Goal: Task Accomplishment & Management: Manage account settings

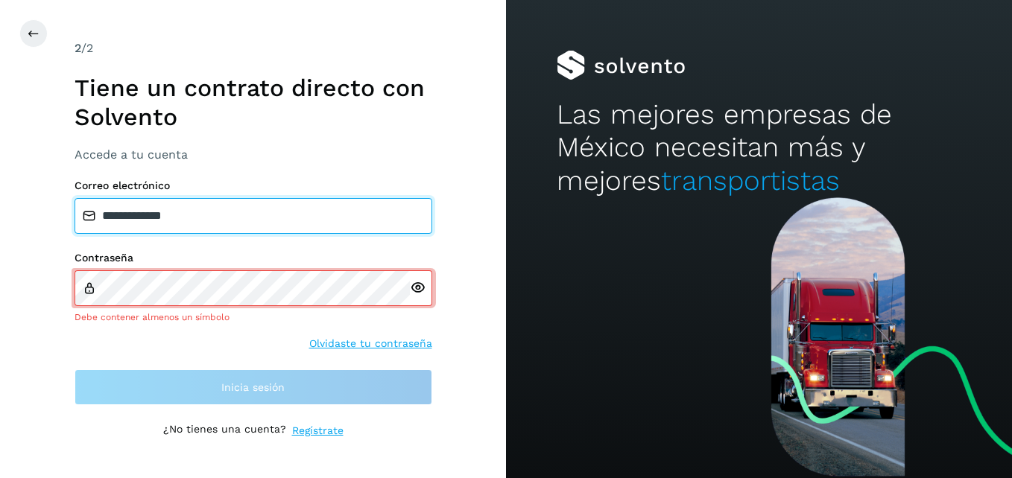
drag, startPoint x: 352, startPoint y: 215, endPoint x: -3, endPoint y: 229, distance: 355.6
click at [0, 229] on html "**********" at bounding box center [506, 239] width 1012 height 478
type input "**********"
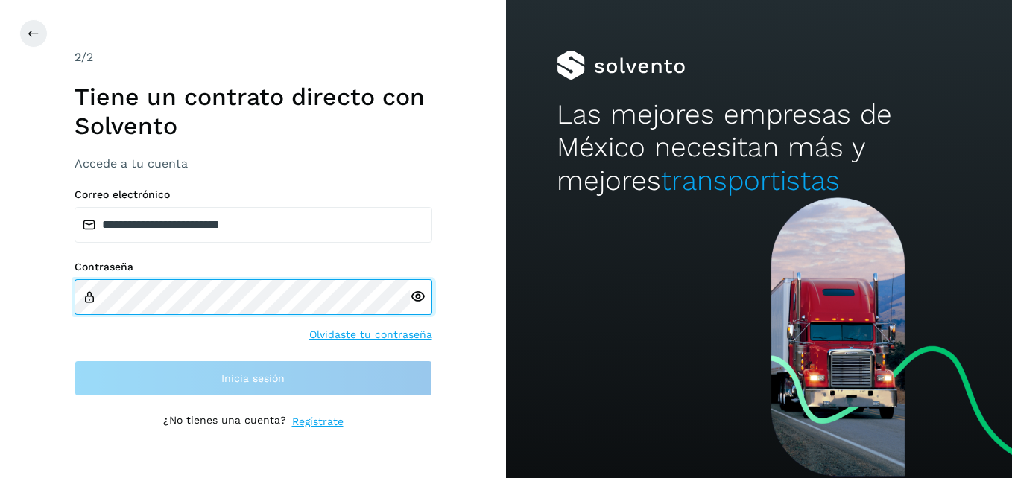
click at [27, 282] on div "**********" at bounding box center [253, 239] width 506 height 478
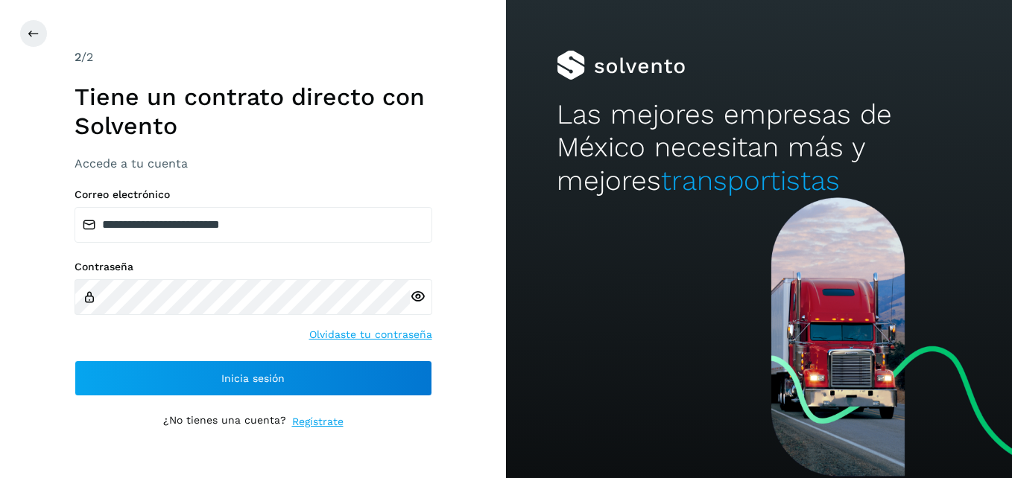
click at [27, 282] on div "**********" at bounding box center [253, 239] width 506 height 478
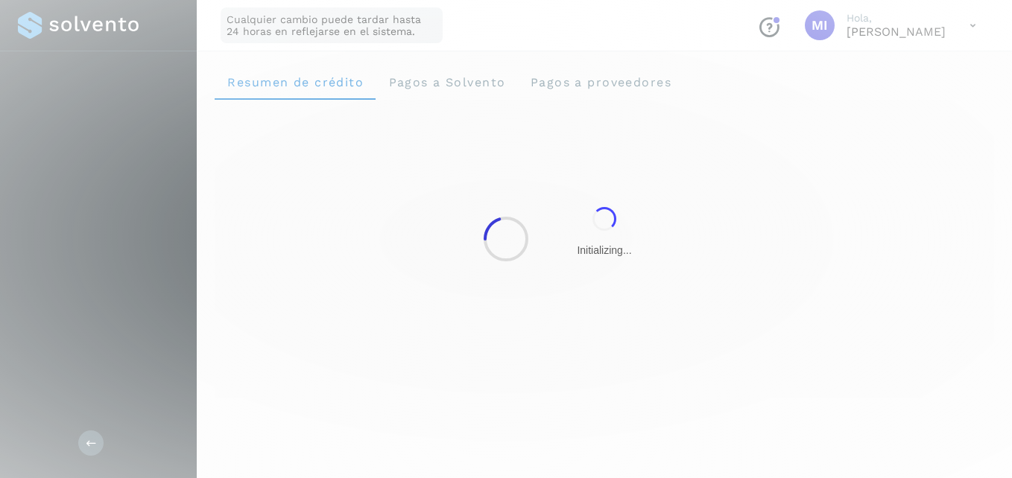
click at [247, 388] on div at bounding box center [506, 239] width 1012 height 478
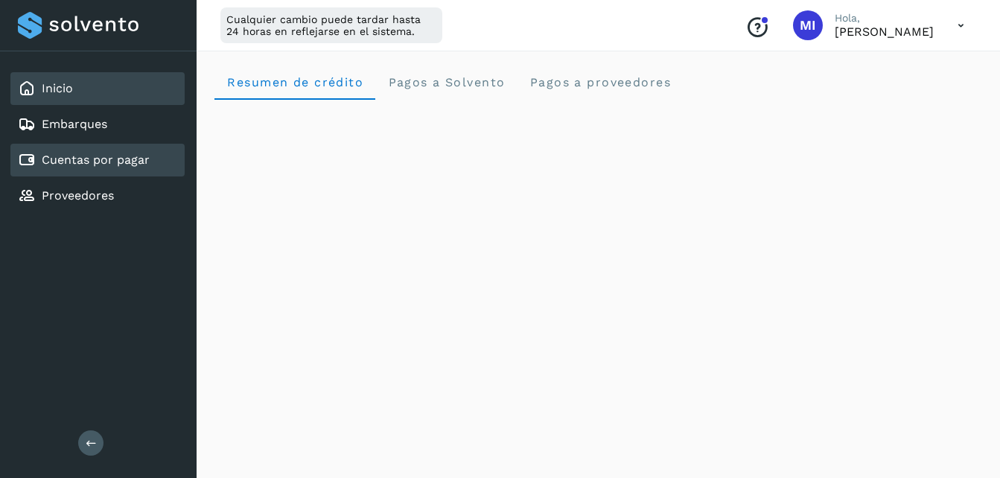
click at [87, 162] on link "Cuentas por pagar" at bounding box center [96, 160] width 108 height 14
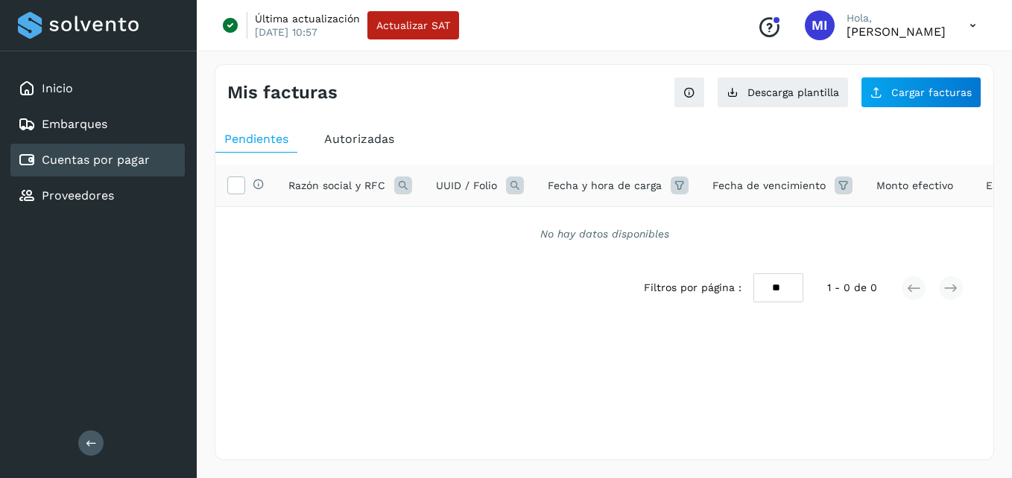
click at [101, 150] on div "Cuentas por pagar" at bounding box center [97, 160] width 174 height 33
click at [911, 104] on button "Cargar facturas" at bounding box center [920, 92] width 121 height 31
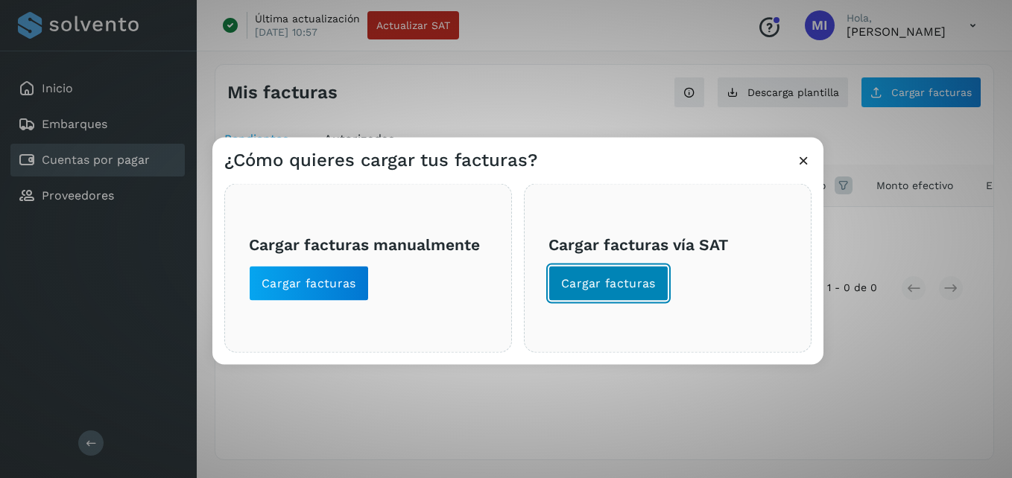
click at [641, 282] on span "Cargar facturas" at bounding box center [608, 284] width 95 height 16
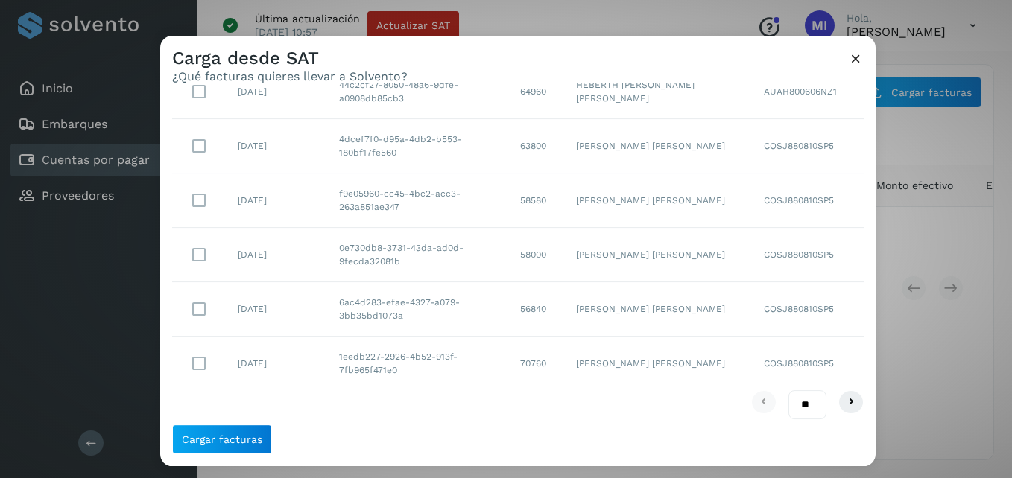
scroll to position [333, 0]
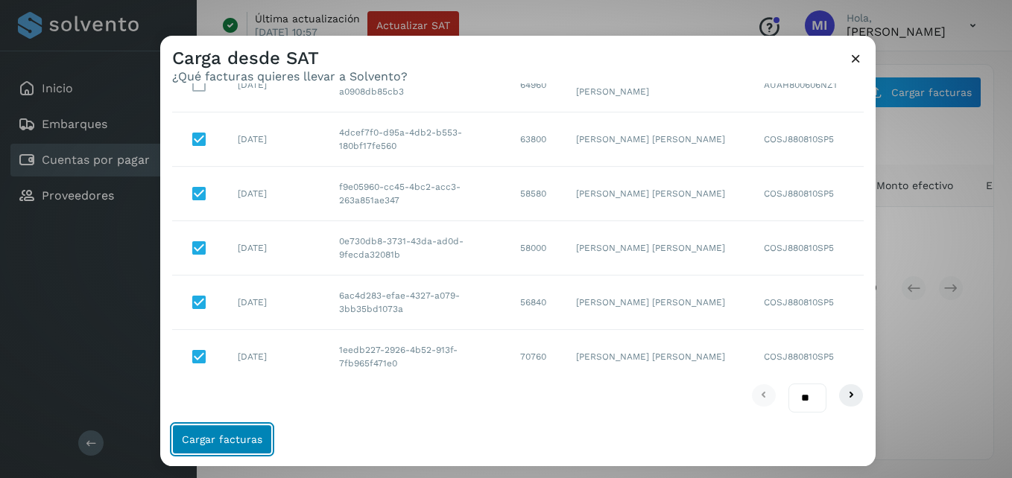
click at [235, 443] on span "Cargar facturas" at bounding box center [222, 439] width 80 height 10
click at [212, 438] on span "Cargar facturas" at bounding box center [222, 439] width 80 height 10
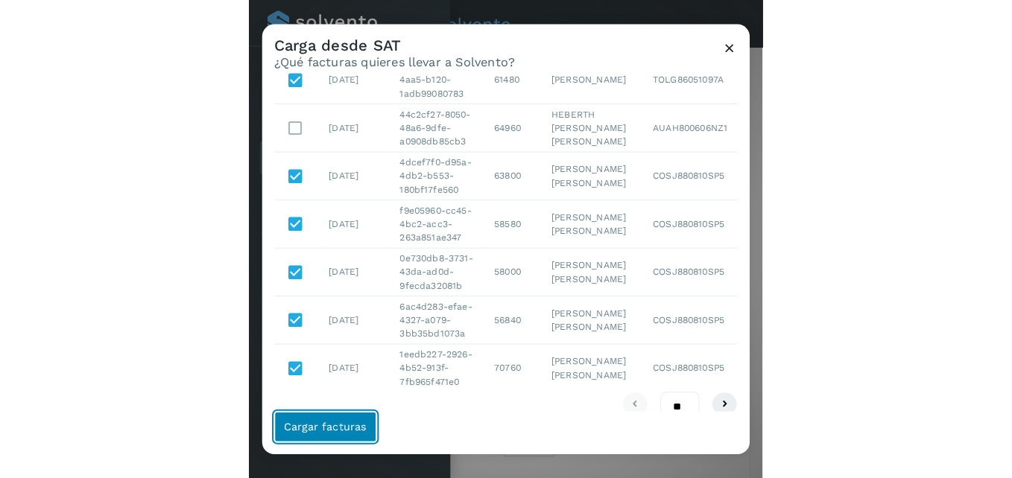
scroll to position [268, 0]
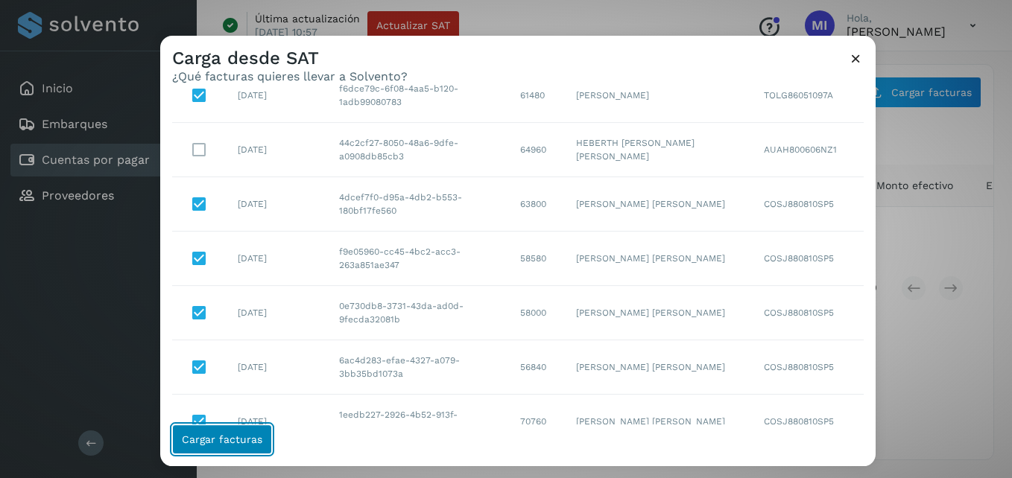
click at [255, 434] on span "Cargar facturas" at bounding box center [222, 439] width 80 height 10
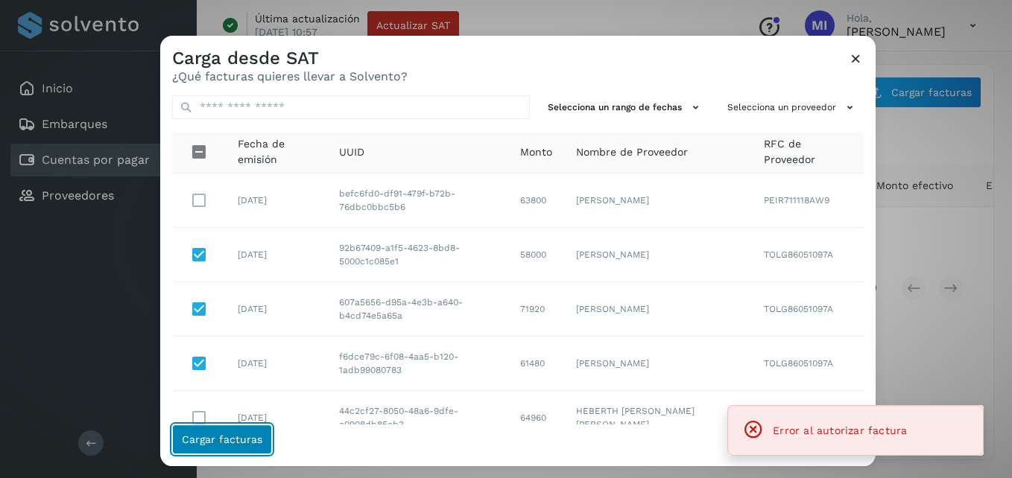
scroll to position [333, 0]
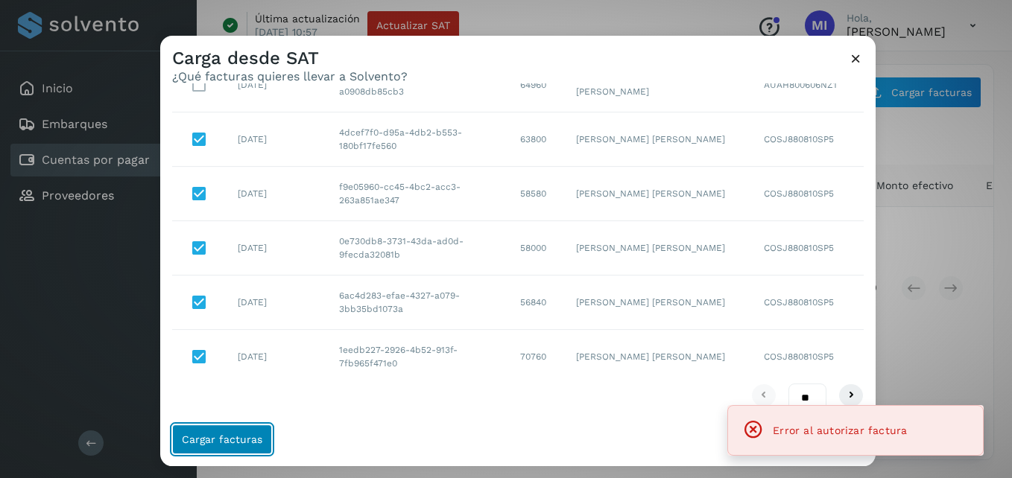
click at [235, 454] on button "Cargar facturas" at bounding box center [222, 440] width 100 height 30
click at [861, 54] on icon at bounding box center [856, 59] width 16 height 16
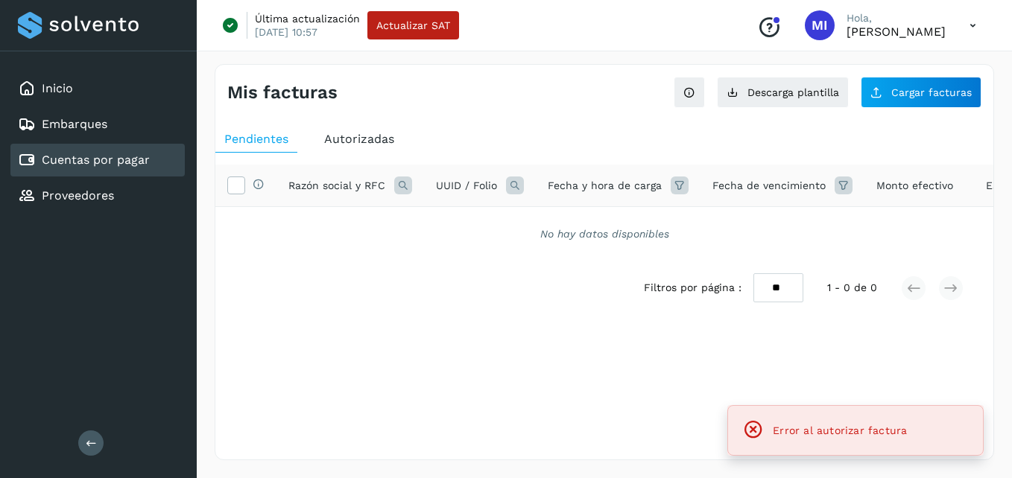
click at [441, 314] on div "Filtros por página : ** ** ** 1 - 0 de 0" at bounding box center [604, 287] width 778 height 53
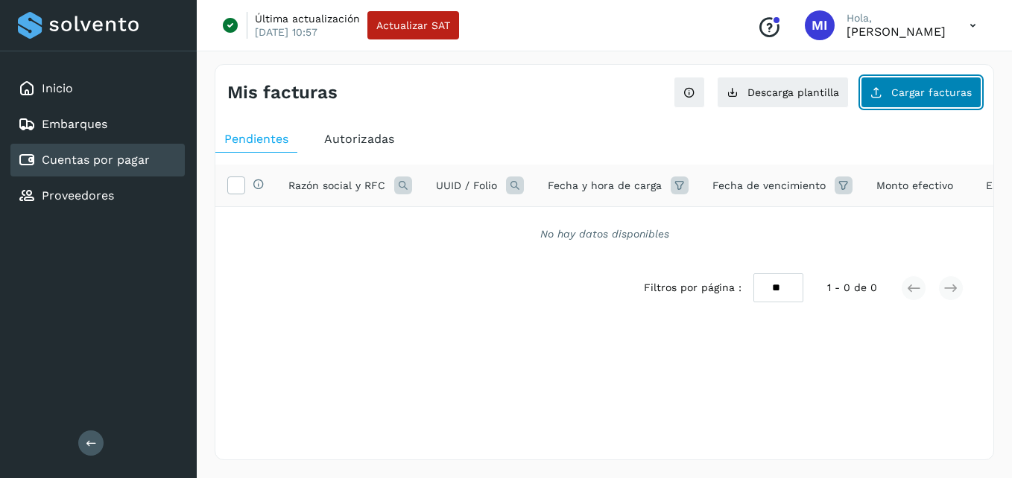
click at [899, 107] on button "Cargar facturas" at bounding box center [920, 92] width 121 height 31
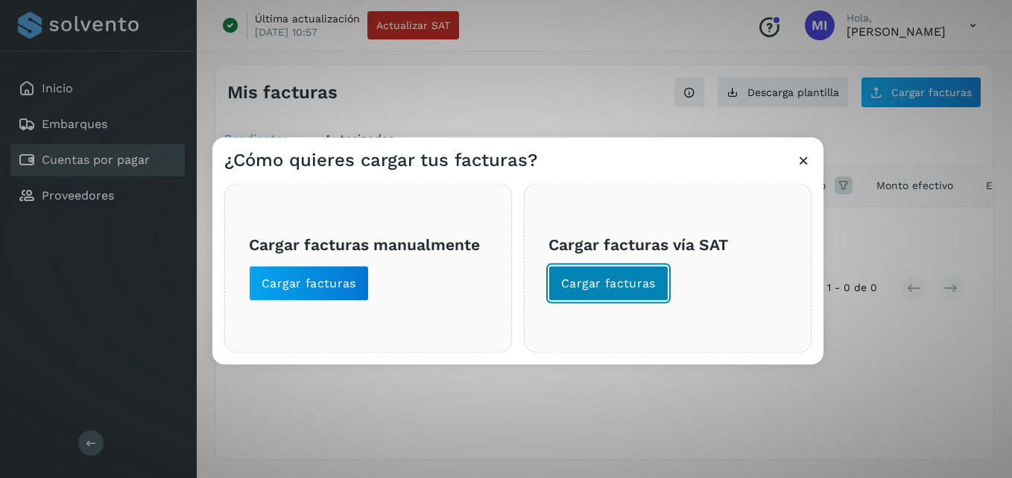
click at [644, 293] on button "Cargar facturas" at bounding box center [608, 284] width 120 height 36
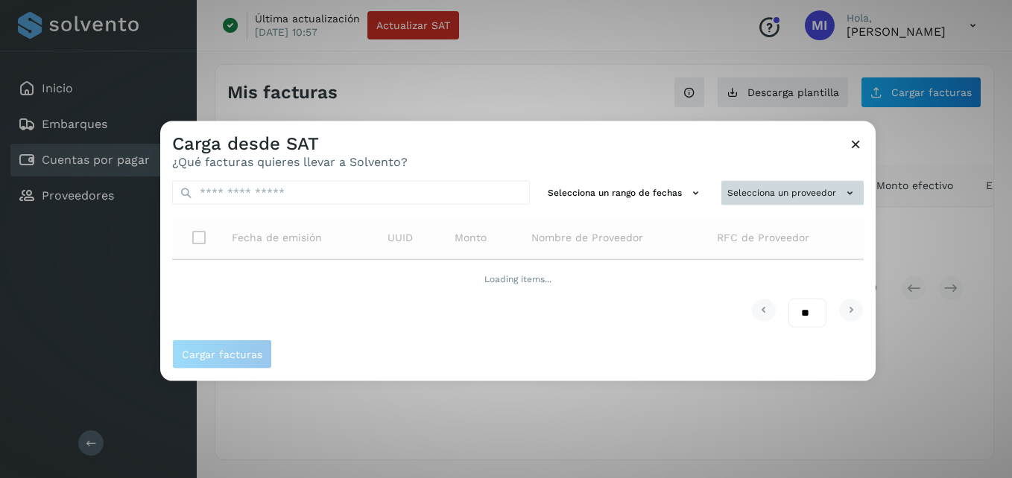
click at [852, 202] on button "Selecciona un proveedor" at bounding box center [792, 193] width 142 height 25
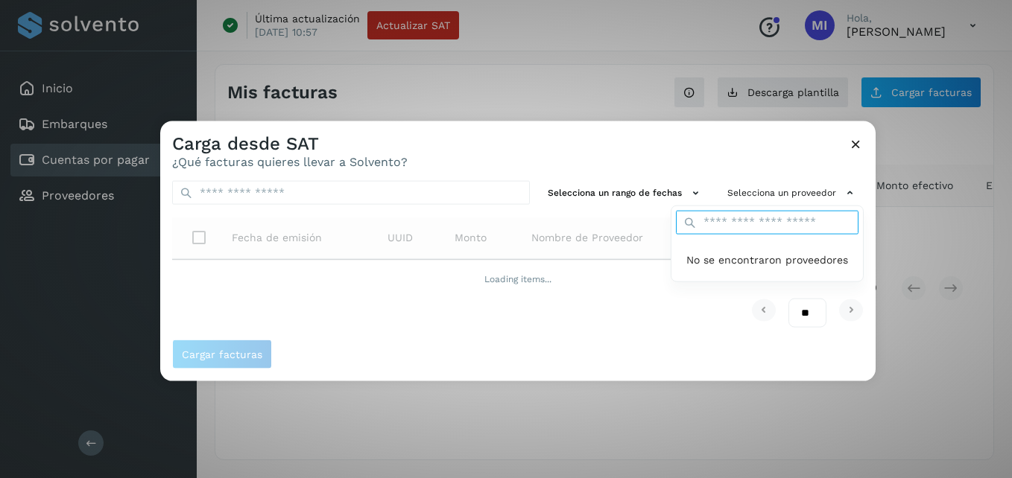
click at [801, 222] on input "text" at bounding box center [767, 222] width 182 height 24
type input "*********"
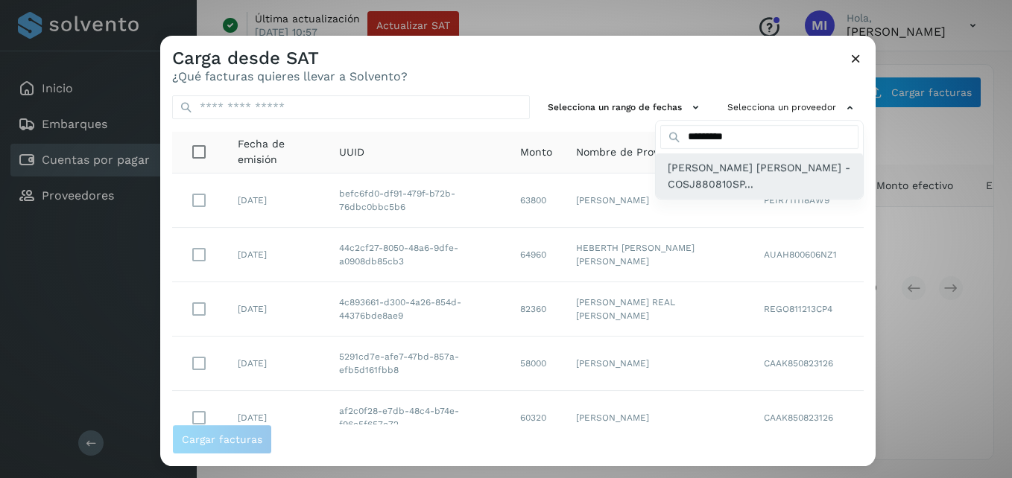
click at [791, 168] on span "[PERSON_NAME] [PERSON_NAME] - COSJ880810SP..." at bounding box center [758, 176] width 183 height 34
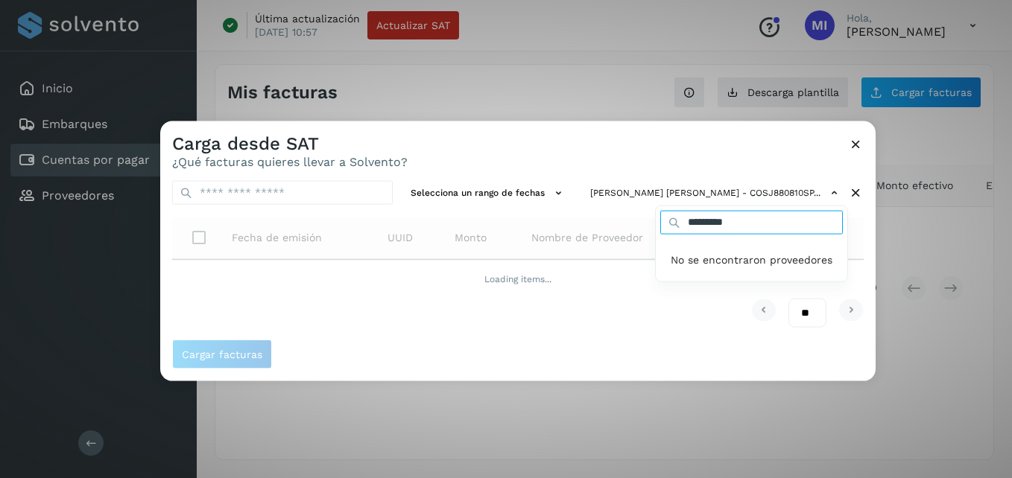
drag, startPoint x: 752, startPoint y: 223, endPoint x: 591, endPoint y: 203, distance: 161.4
click at [591, 203] on div "[PERSON_NAME] [PERSON_NAME] - COSJ880810SP... ********* No se encontraron prove…" at bounding box center [716, 193] width 264 height 25
click at [656, 384] on div "Carga desde SAT ¿Qué facturas quieres llevar a Solvento? Selecciona un rango de…" at bounding box center [506, 239] width 1012 height 478
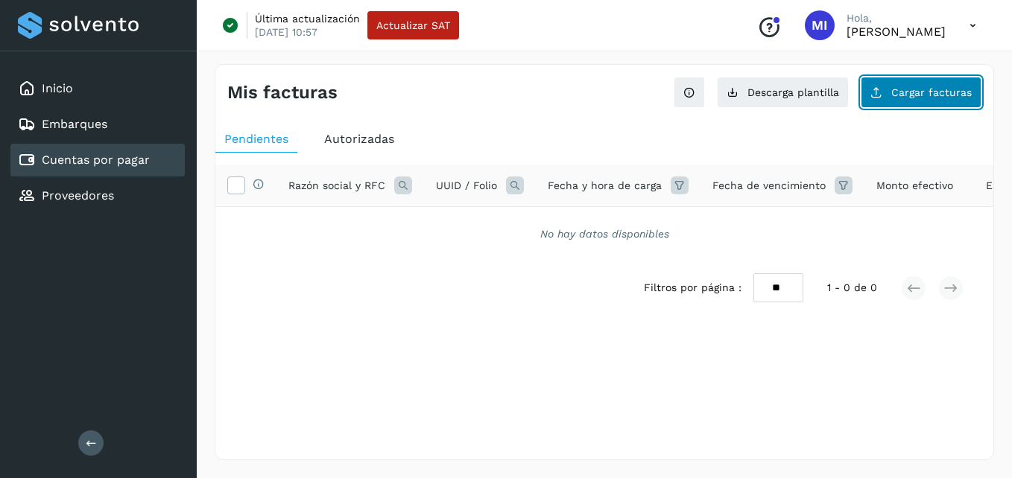
click at [882, 98] on icon at bounding box center [876, 92] width 12 height 12
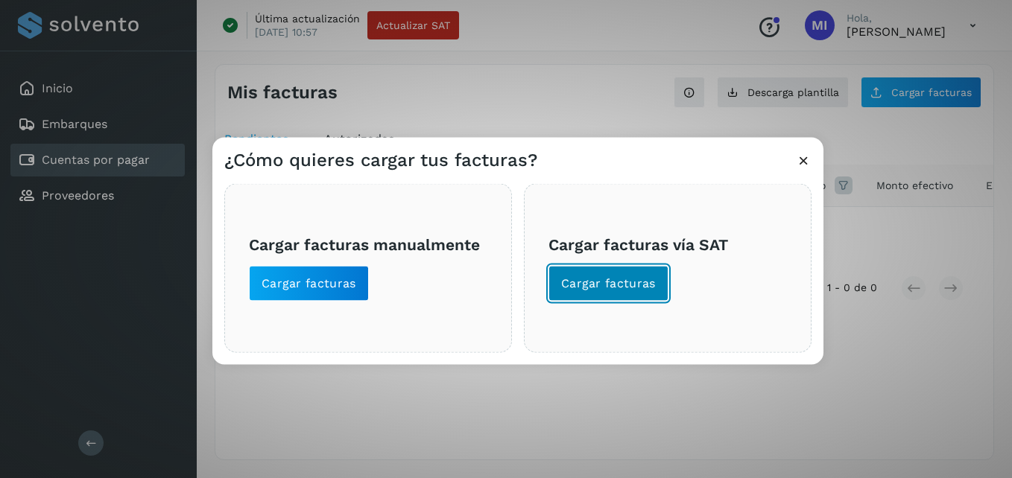
click at [650, 266] on button "Cargar facturas" at bounding box center [608, 284] width 120 height 36
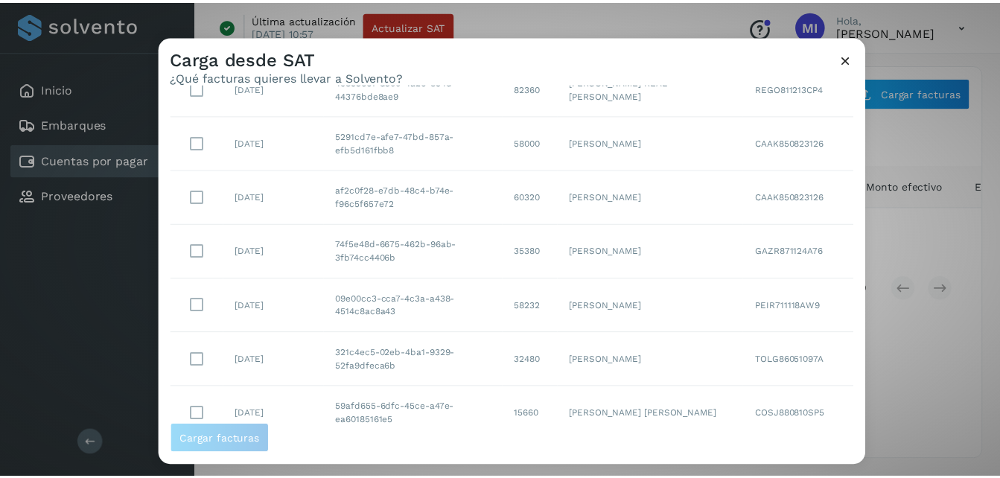
scroll to position [0, 0]
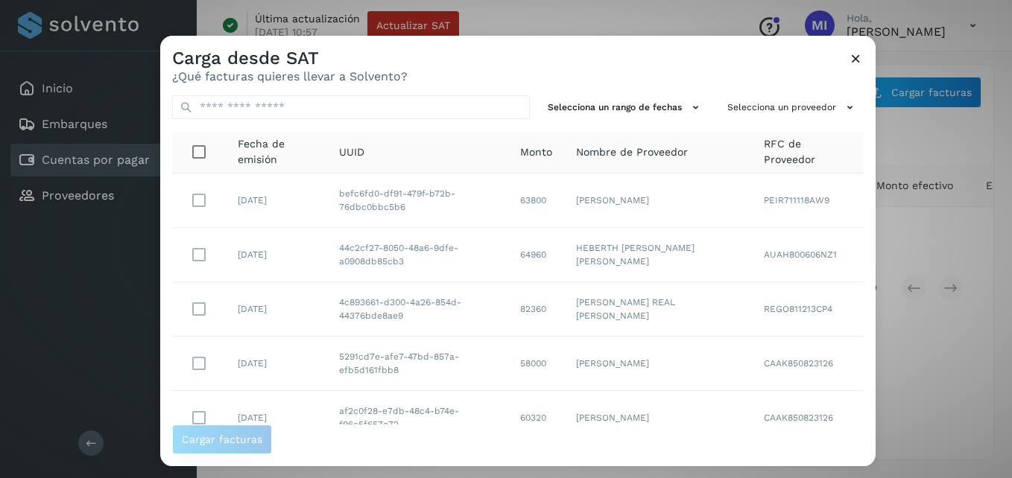
click at [857, 60] on icon at bounding box center [856, 59] width 16 height 16
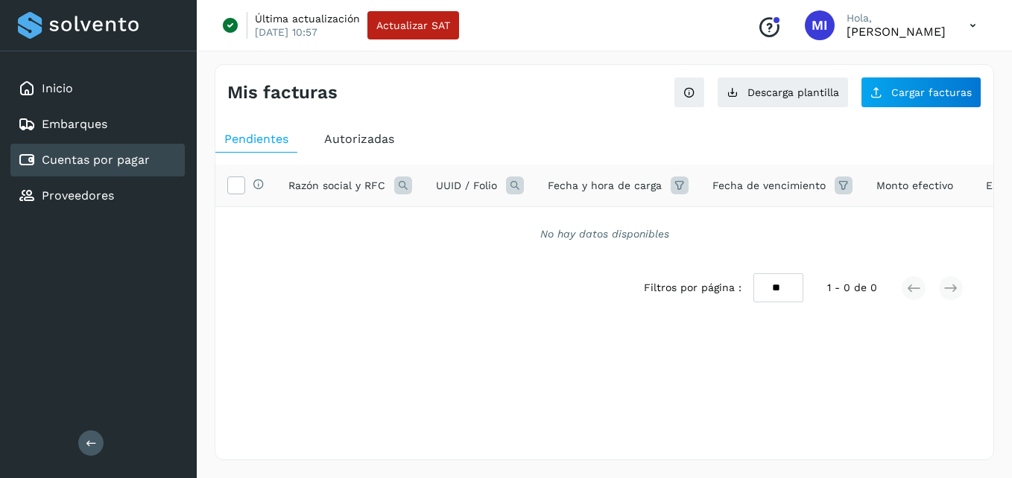
click at [338, 148] on div "Autorizadas" at bounding box center [359, 139] width 88 height 27
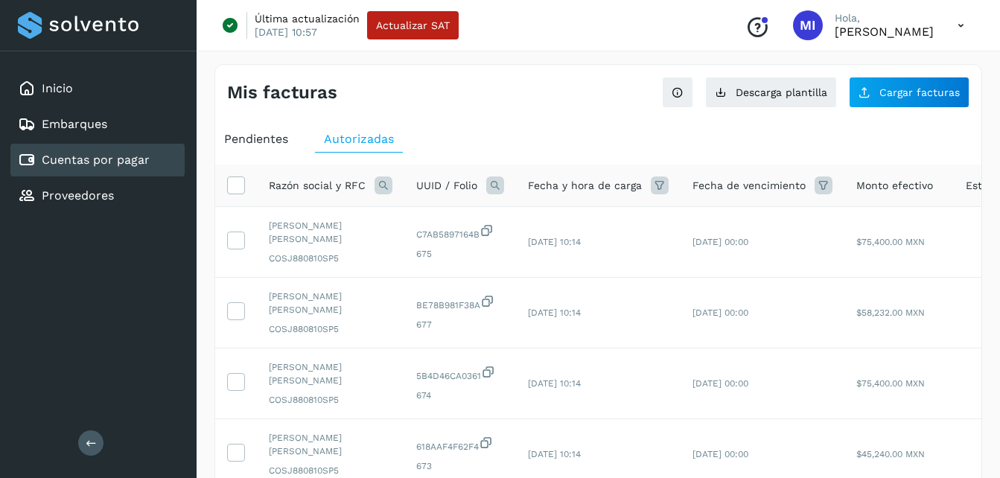
click at [249, 133] on span "Pendientes" at bounding box center [256, 139] width 64 height 14
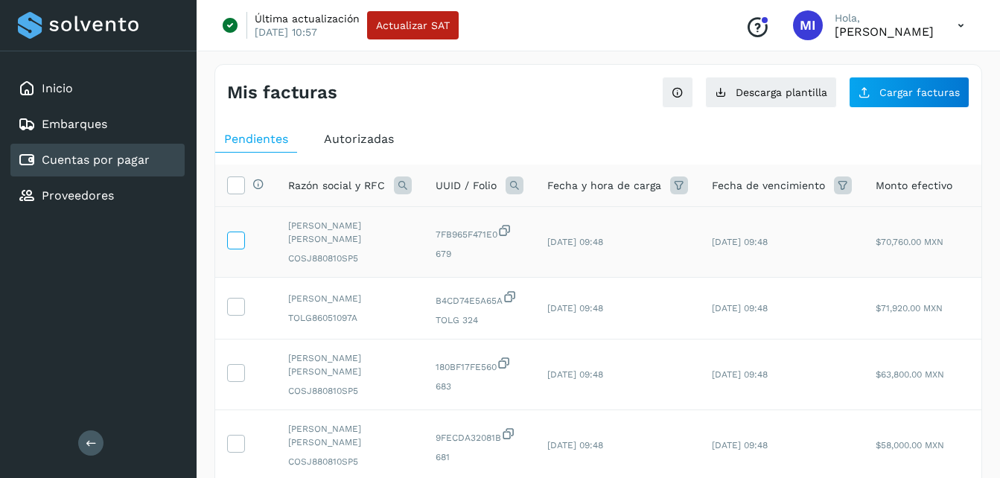
click at [229, 244] on icon at bounding box center [236, 240] width 16 height 16
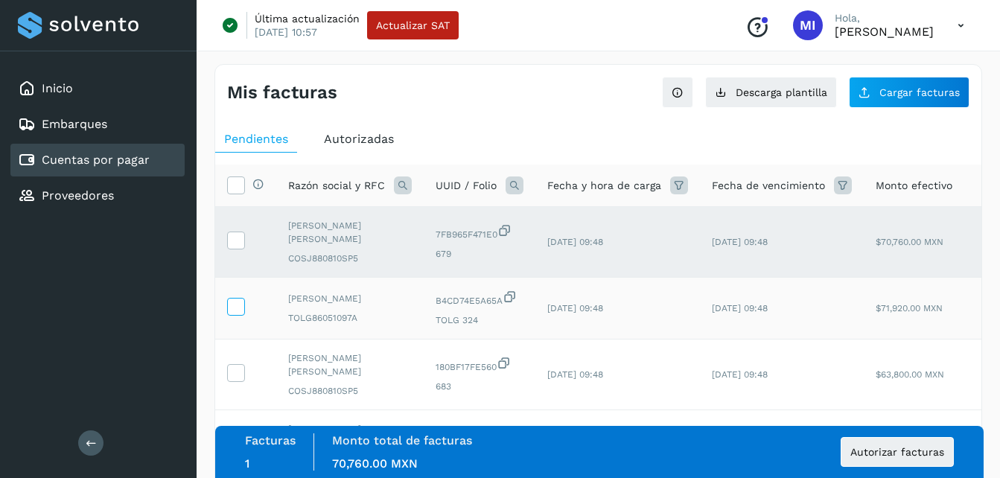
click at [234, 314] on icon at bounding box center [236, 306] width 16 height 16
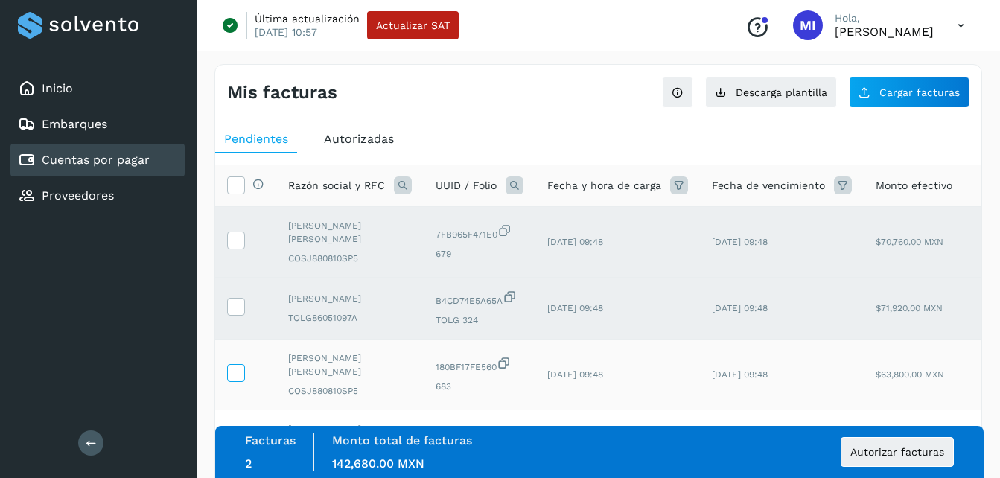
click at [237, 372] on icon at bounding box center [236, 372] width 16 height 16
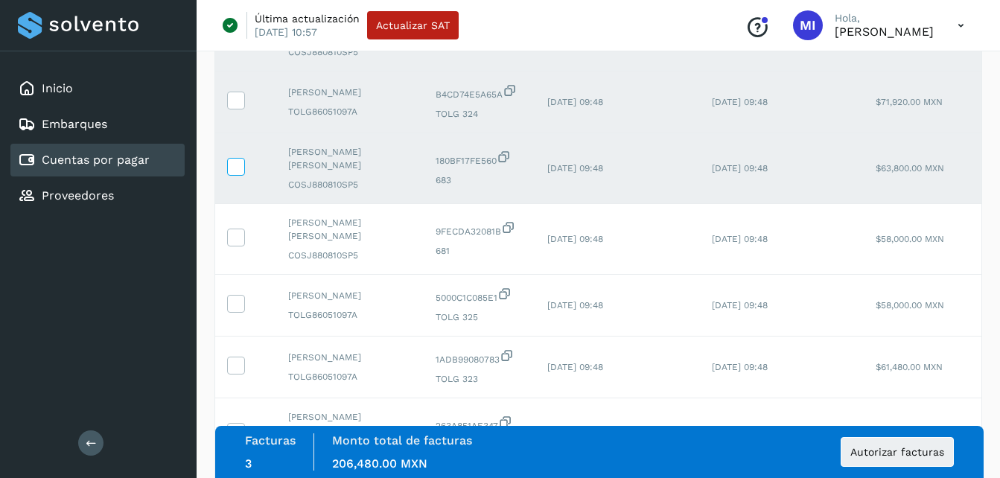
scroll to position [238, 0]
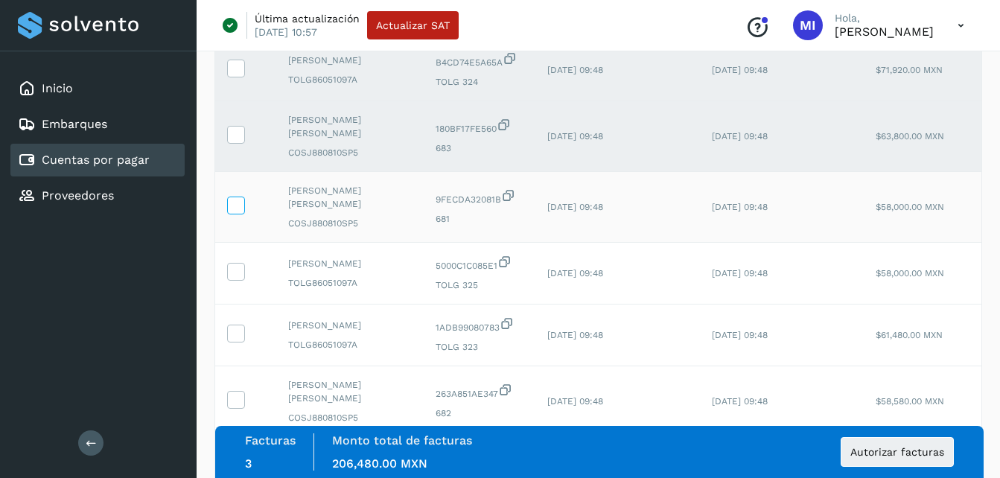
click at [235, 212] on icon at bounding box center [236, 205] width 16 height 16
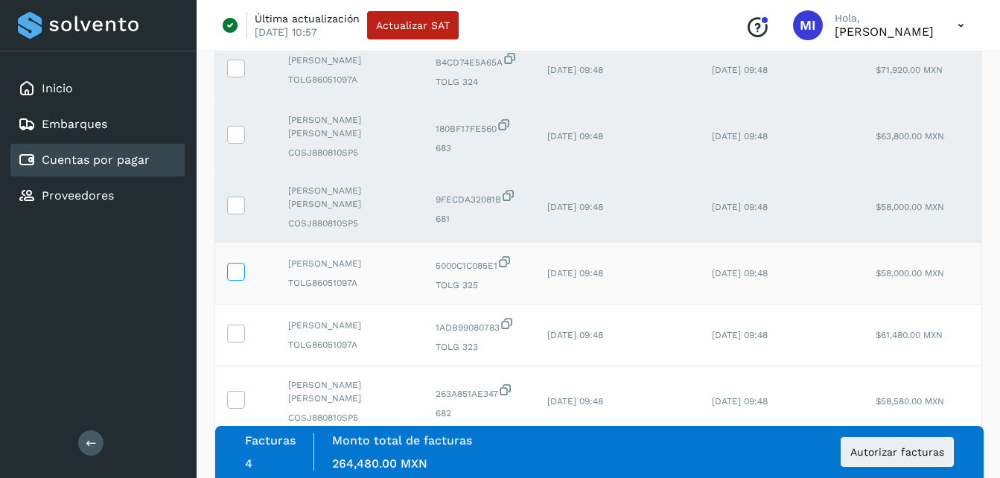
click at [232, 280] on span at bounding box center [236, 275] width 16 height 10
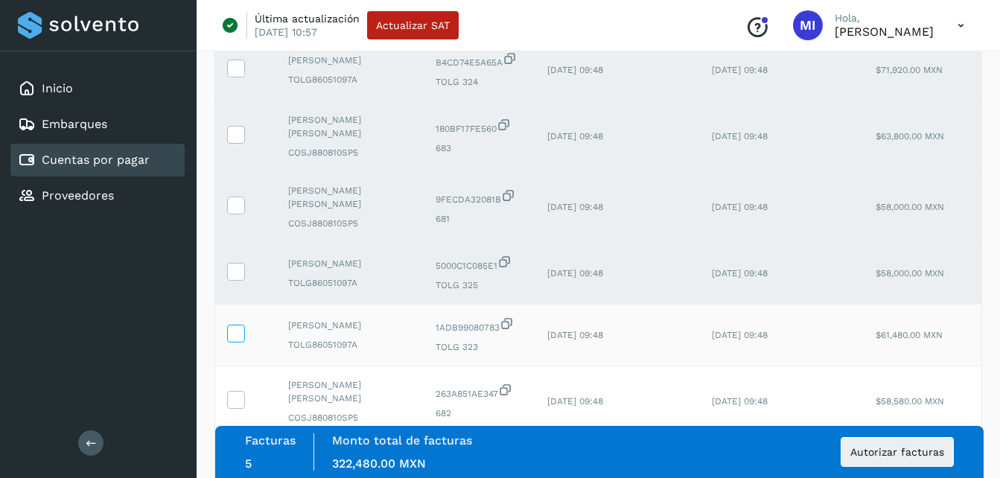
click at [232, 340] on icon at bounding box center [236, 333] width 16 height 16
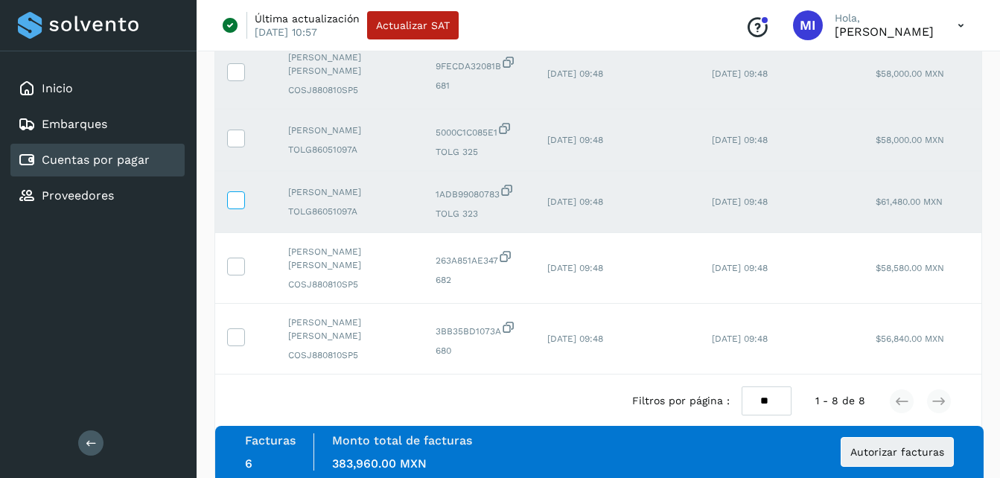
scroll to position [433, 0]
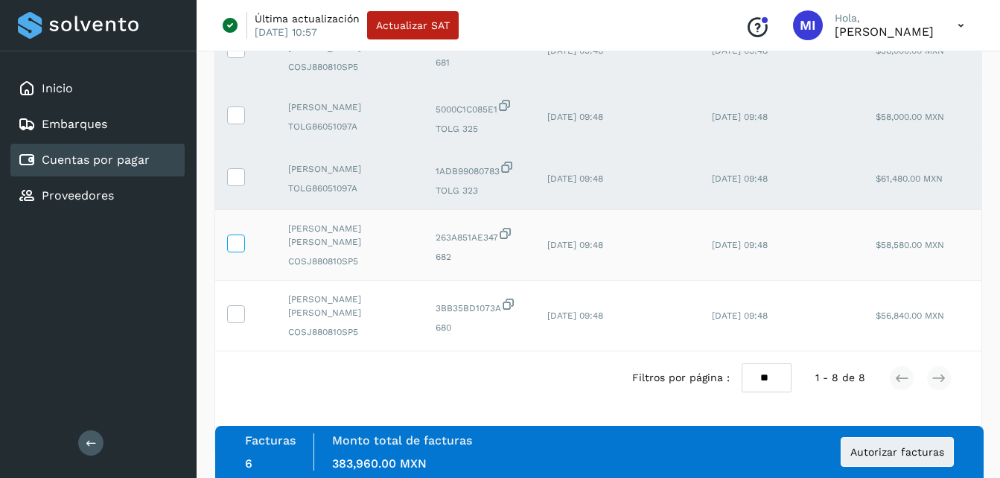
click at [235, 237] on icon at bounding box center [236, 243] width 16 height 16
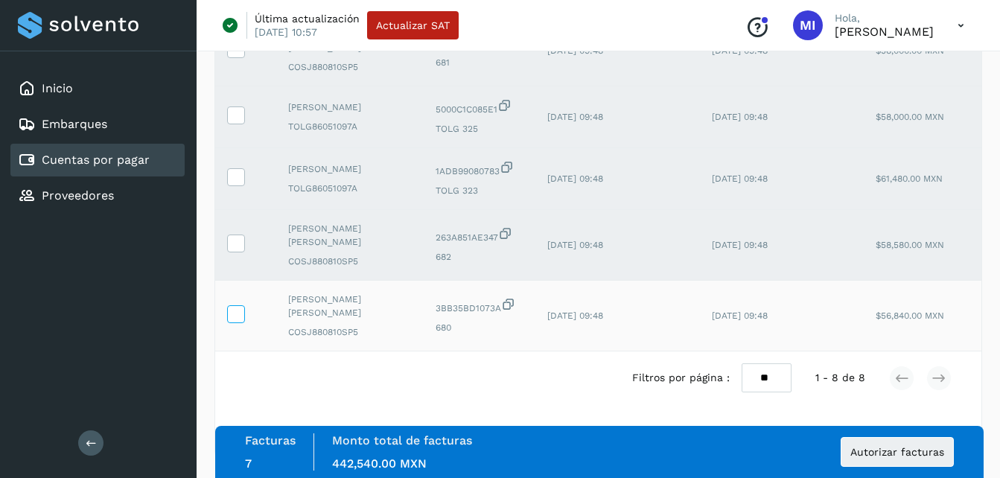
click at [234, 308] on icon at bounding box center [236, 313] width 16 height 16
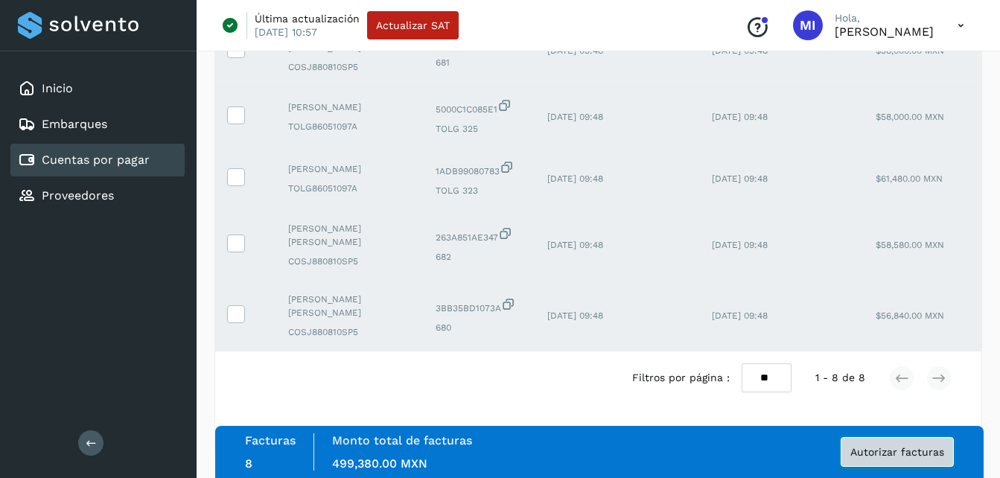
click at [916, 447] on span "Autorizar facturas" at bounding box center [898, 452] width 94 height 10
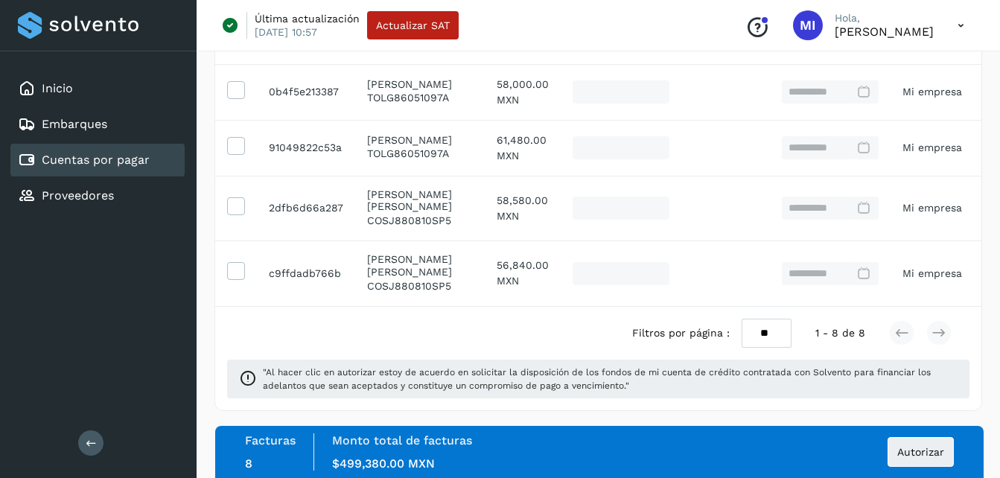
scroll to position [530, 0]
click at [923, 457] on span "Autorizar" at bounding box center [921, 452] width 47 height 10
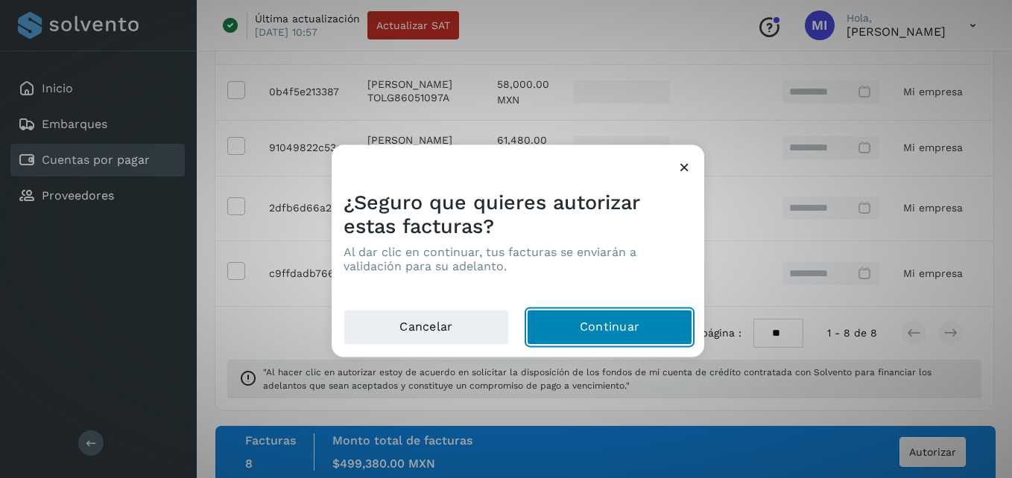
click at [584, 311] on button "Continuar" at bounding box center [609, 328] width 165 height 36
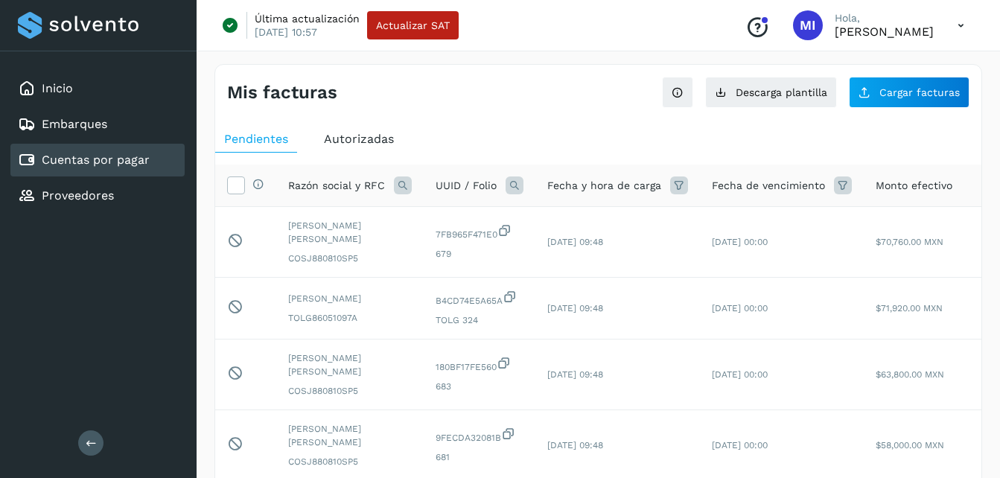
click at [380, 146] on span "Autorizadas" at bounding box center [359, 139] width 70 height 14
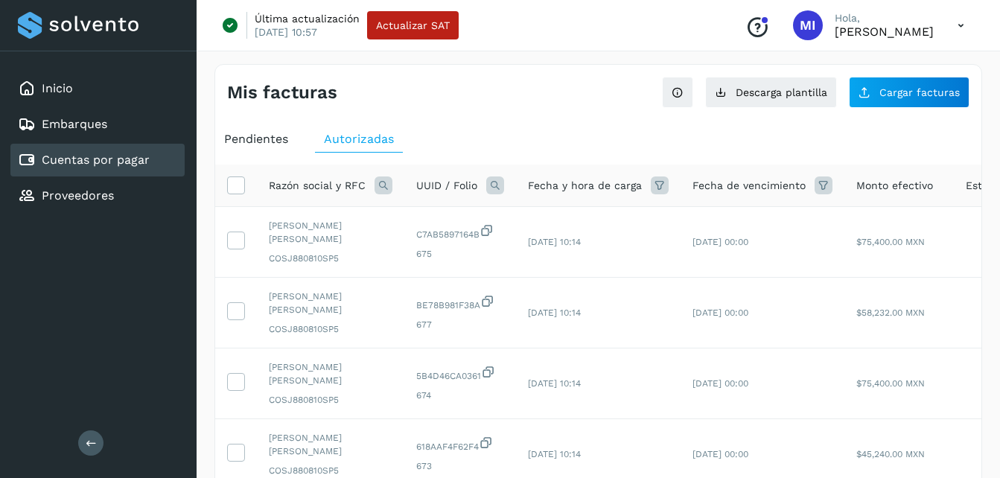
click at [282, 147] on div "Pendientes" at bounding box center [256, 139] width 82 height 27
